Goal: Task Accomplishment & Management: Manage account settings

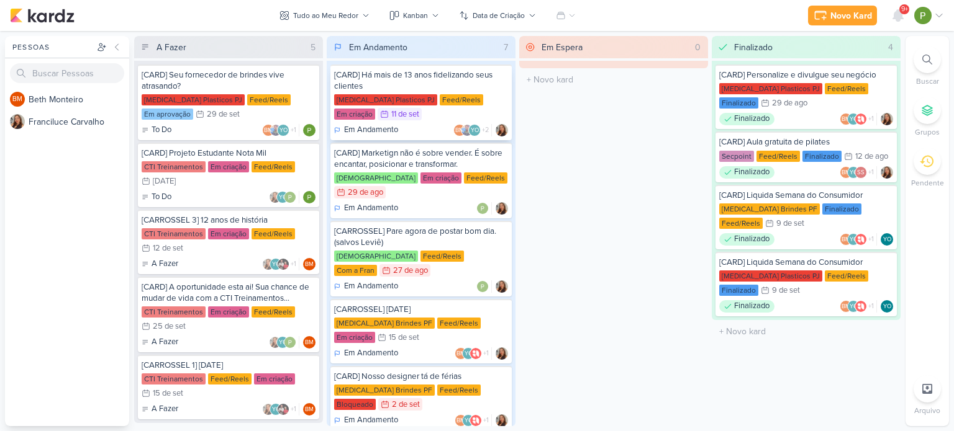
click at [388, 128] on p "Em Andamento" at bounding box center [371, 130] width 54 height 12
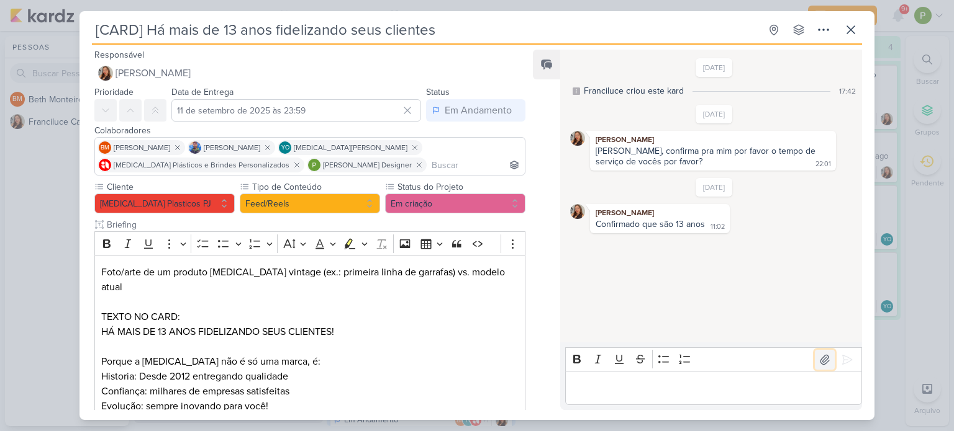
click at [820, 359] on icon at bounding box center [824, 359] width 9 height 9
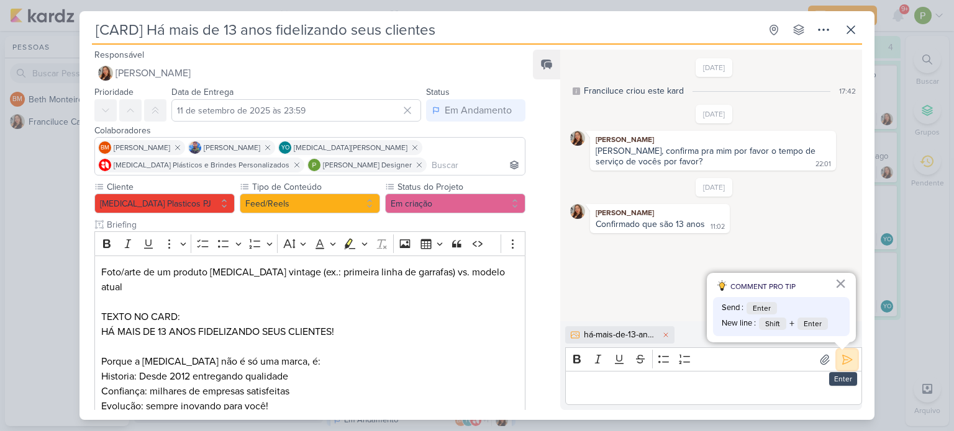
click at [841, 354] on icon at bounding box center [847, 360] width 12 height 12
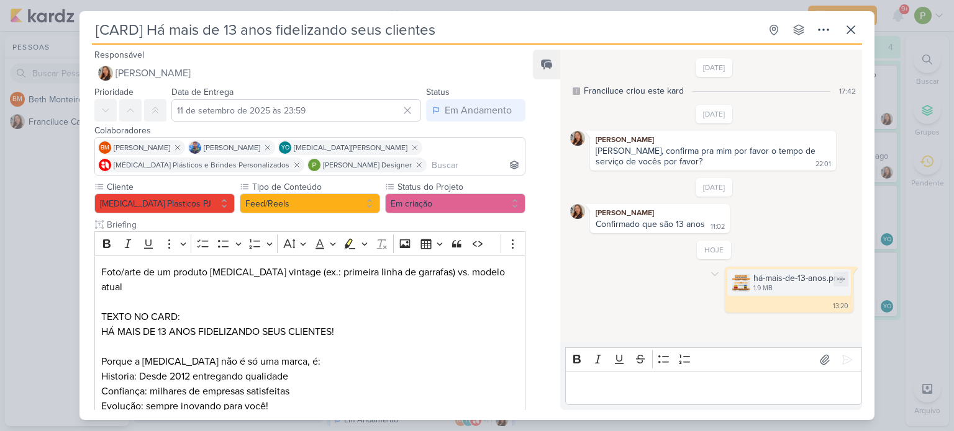
click at [736, 280] on img at bounding box center [740, 282] width 17 height 17
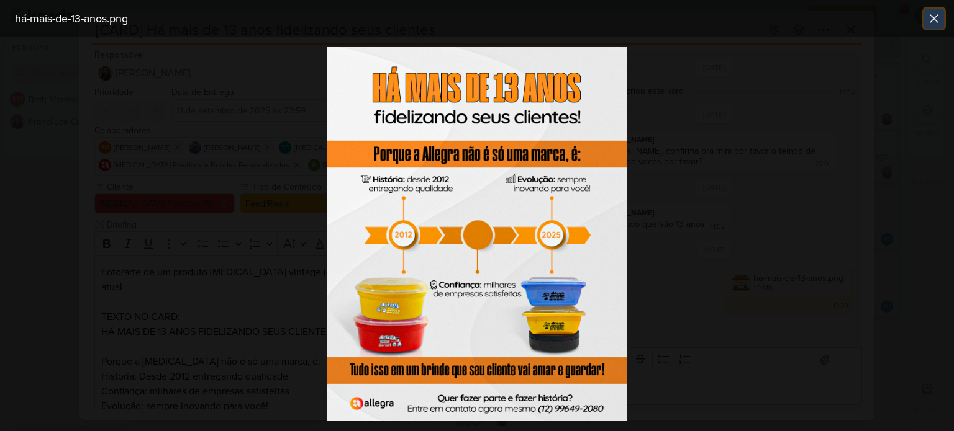
click at [928, 19] on icon at bounding box center [933, 18] width 15 height 15
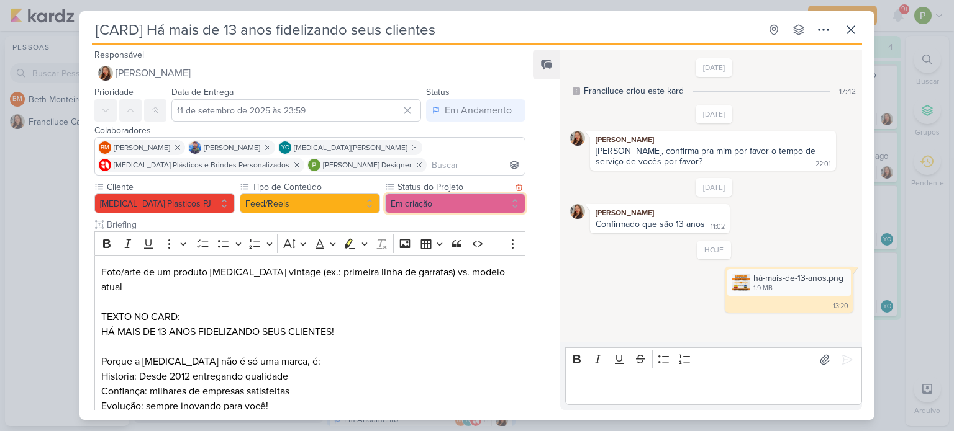
click at [405, 199] on button "Em criação" at bounding box center [455, 204] width 140 height 20
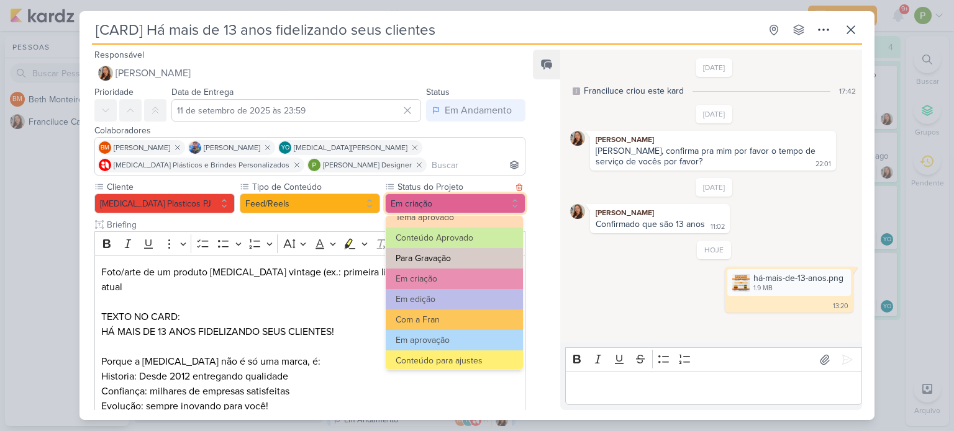
scroll to position [124, 0]
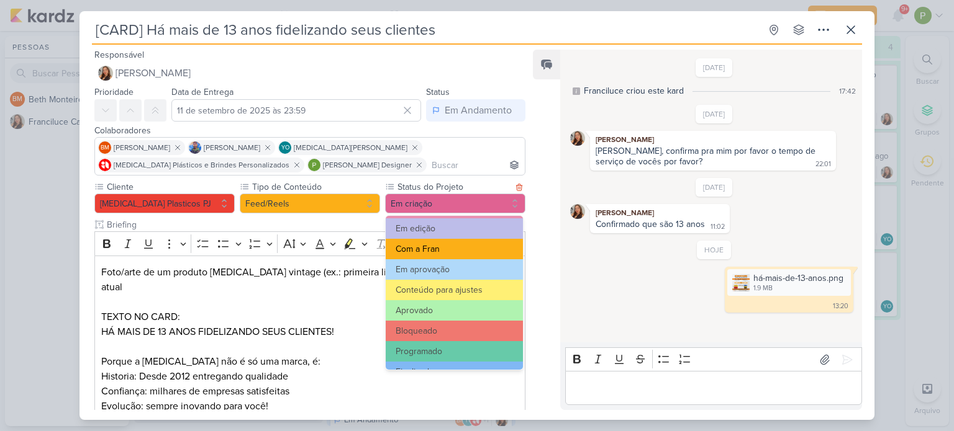
click at [444, 247] on button "Com a Fran" at bounding box center [454, 249] width 137 height 20
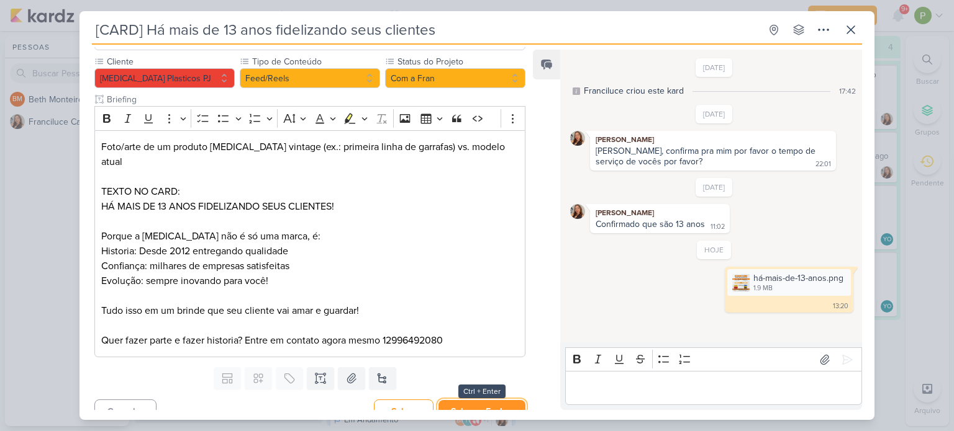
click at [477, 400] on button "Salvar e Fechar" at bounding box center [481, 411] width 87 height 23
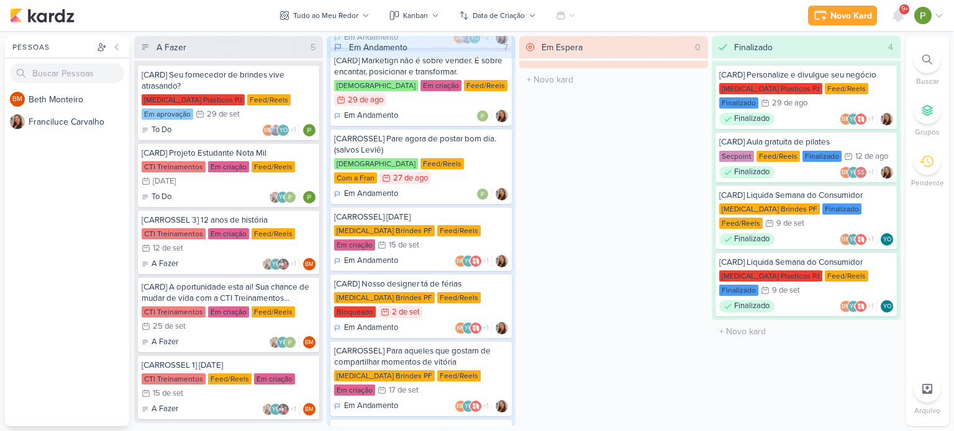
scroll to position [147, 0]
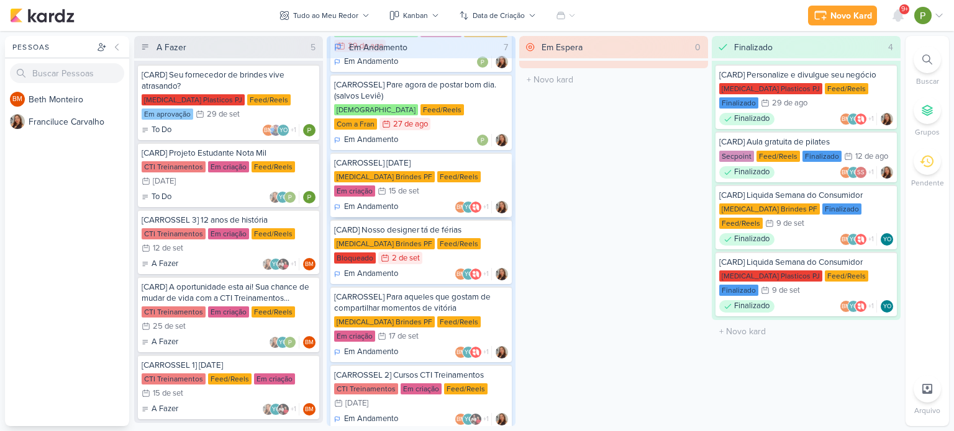
click at [437, 171] on div "Feed/Reels" at bounding box center [458, 176] width 43 height 11
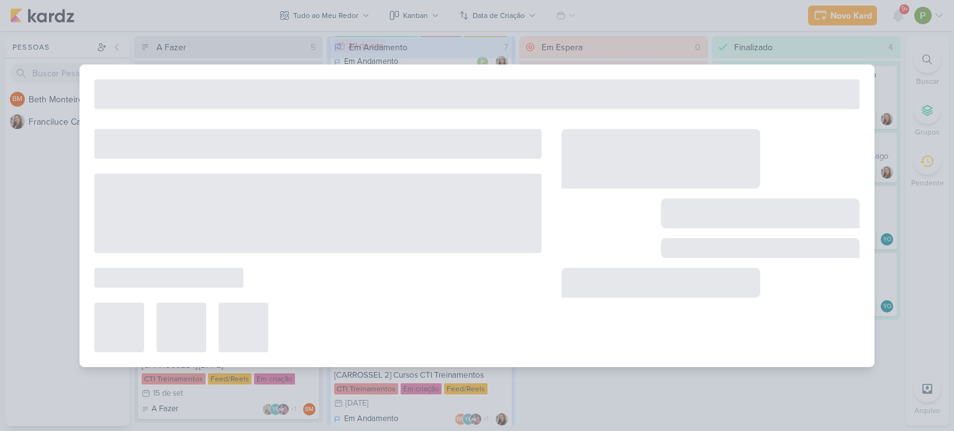
type input "[CARROSSEL] [DATE]"
type input "15 de setembro de 2025 às 23:59"
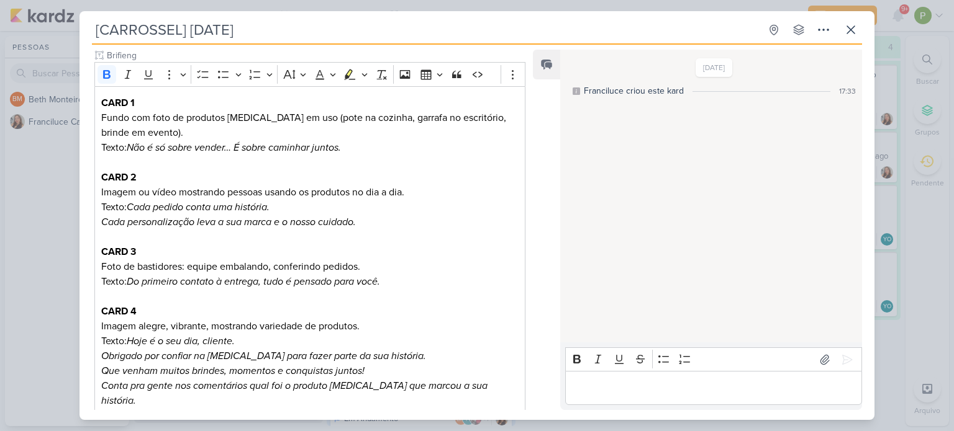
scroll to position [168, 0]
click at [57, 220] on div "[CARROSSEL] [DATE] Criado por Franciluce" at bounding box center [477, 215] width 954 height 431
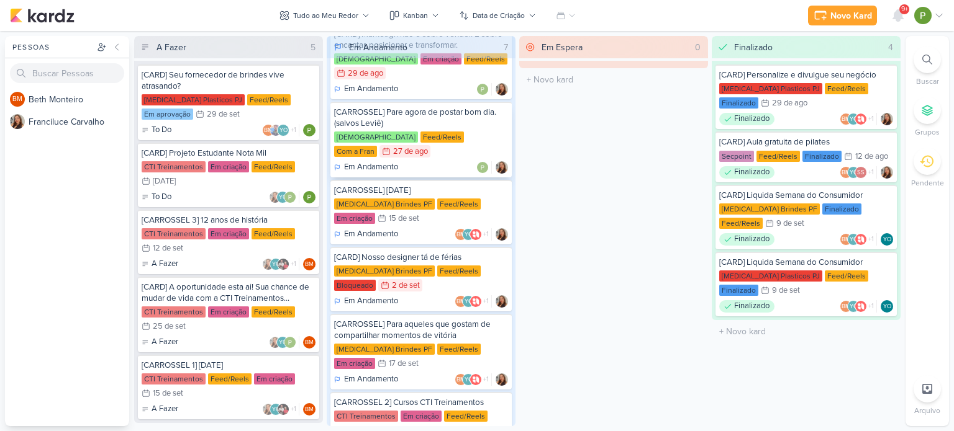
scroll to position [147, 0]
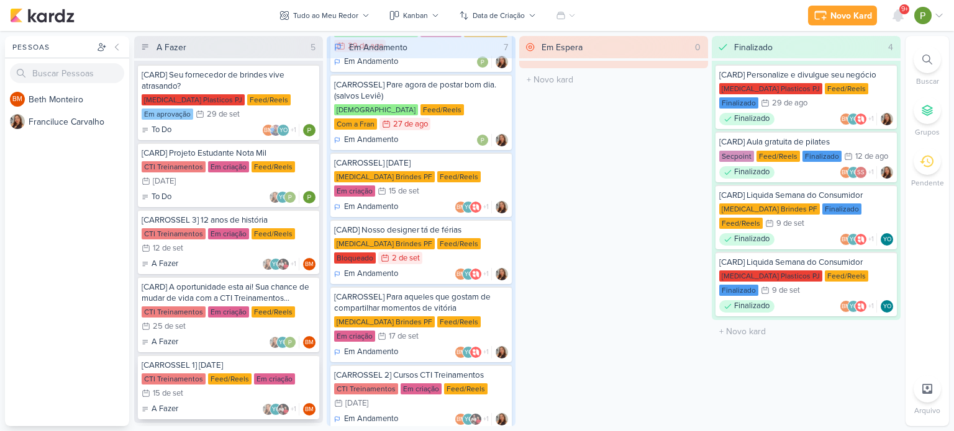
click at [258, 393] on div "CTI Treinamentos Feed/Reels Em criação 15/9 [DATE]" at bounding box center [229, 387] width 174 height 27
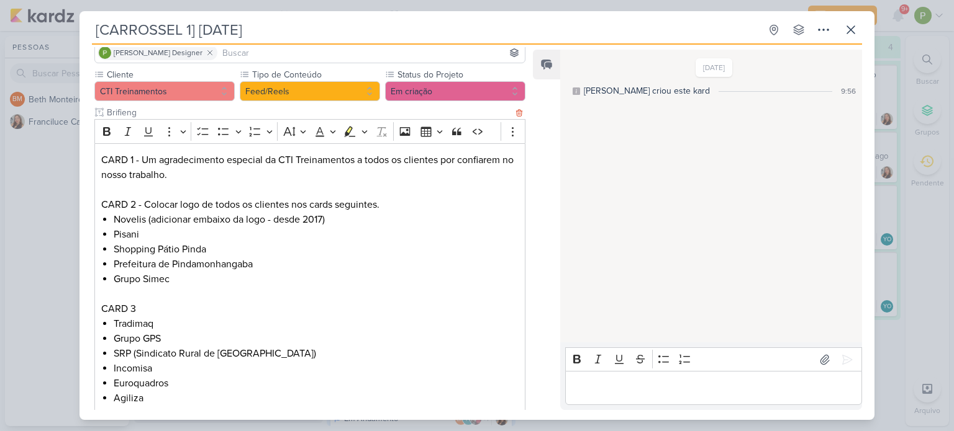
scroll to position [104, 0]
